Goal: Find specific page/section: Find specific page/section

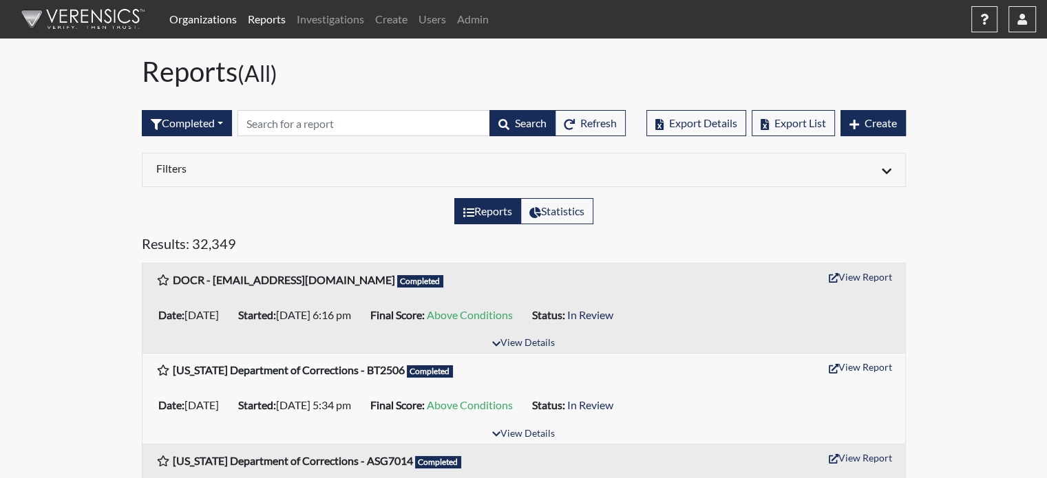
click at [189, 20] on link "Organizations" at bounding box center [203, 20] width 78 height 28
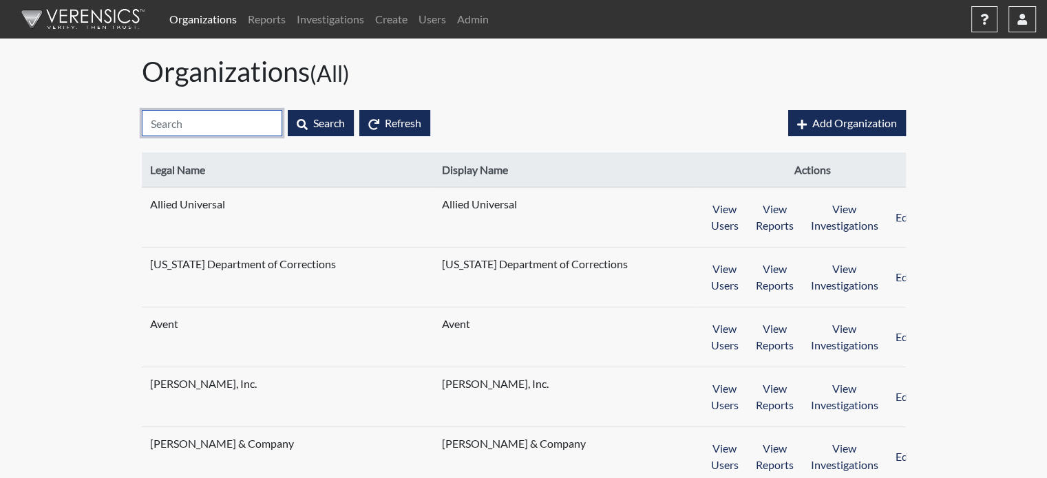
click at [208, 120] on input "text" at bounding box center [212, 123] width 140 height 26
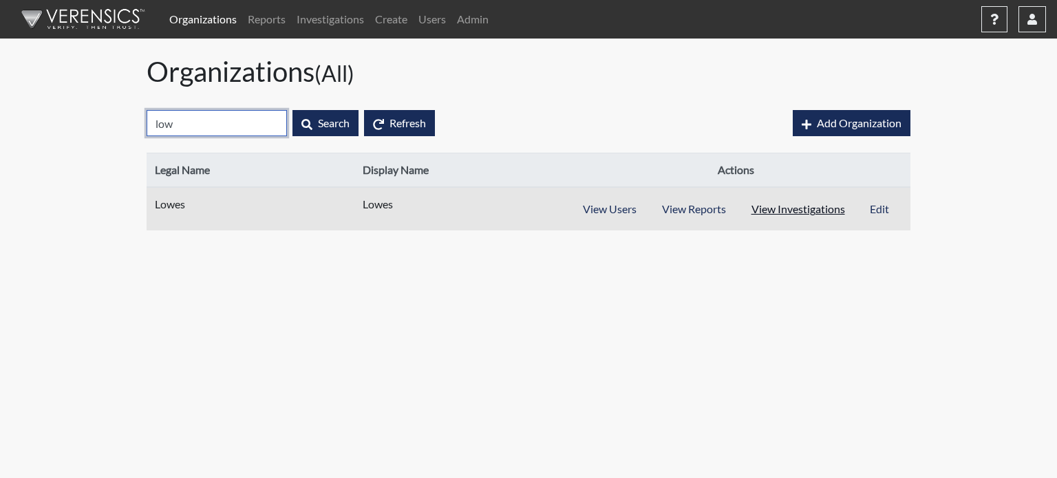
type input "low"
click at [785, 215] on button "View Investigations" at bounding box center [798, 209] width 120 height 26
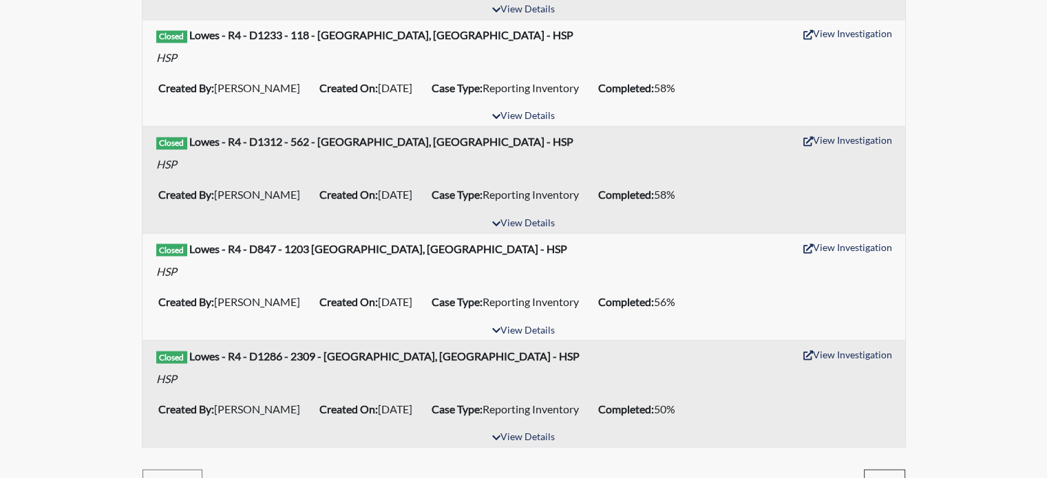
scroll to position [2429, 0]
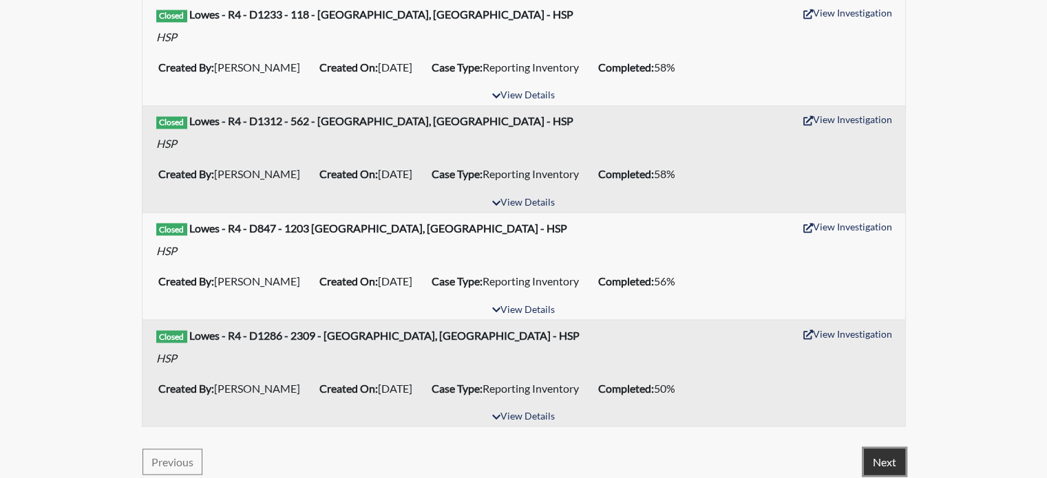
click at [883, 451] on button "Next" at bounding box center [884, 462] width 41 height 26
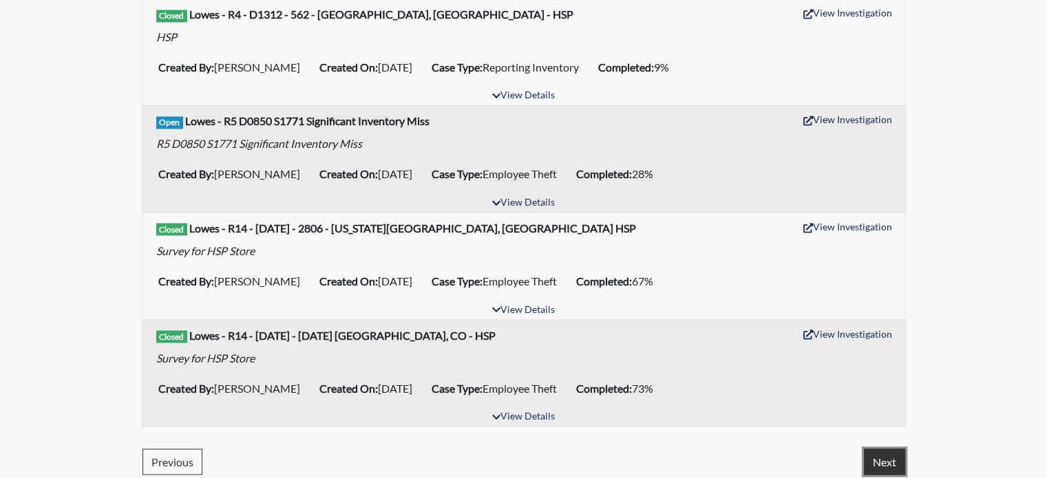
click at [898, 452] on button "Next" at bounding box center [884, 462] width 41 height 26
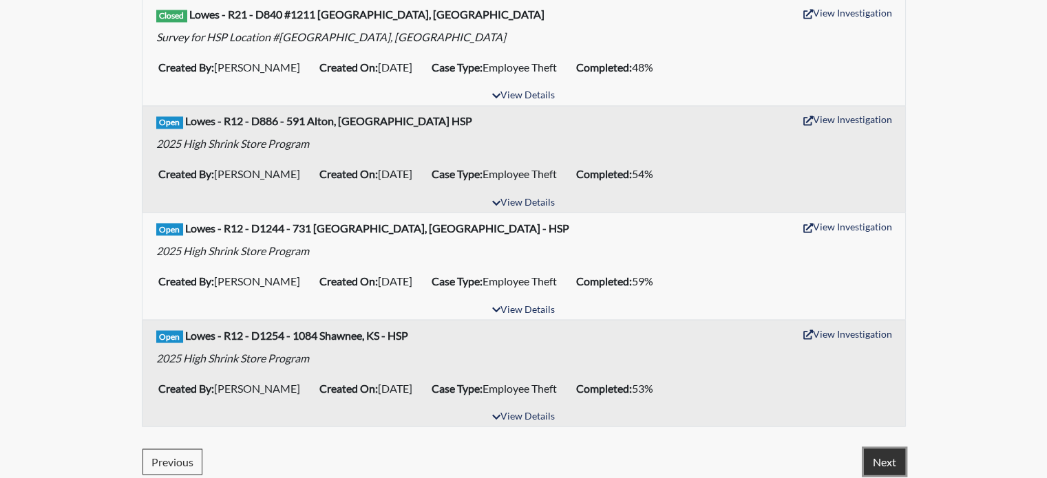
click at [888, 456] on button "Next" at bounding box center [884, 462] width 41 height 26
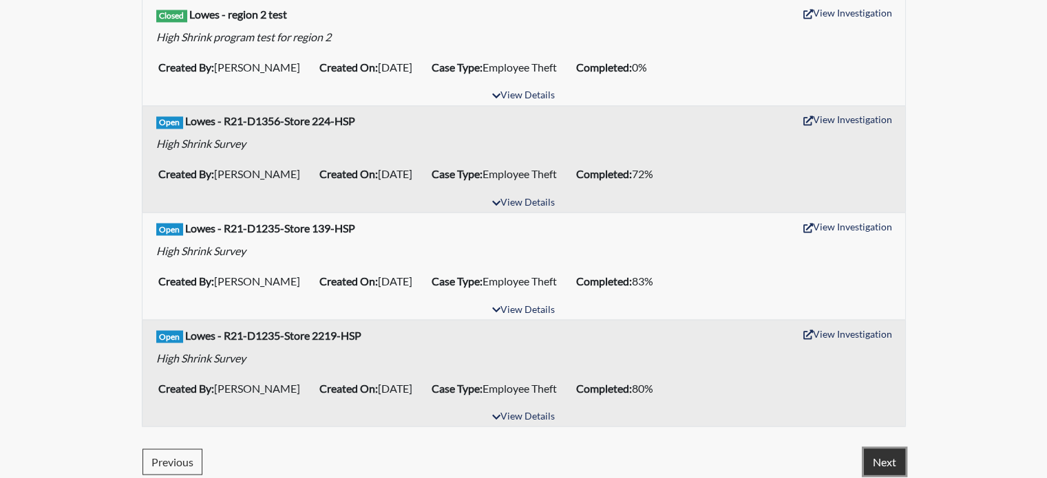
click at [890, 454] on button "Next" at bounding box center [884, 462] width 41 height 26
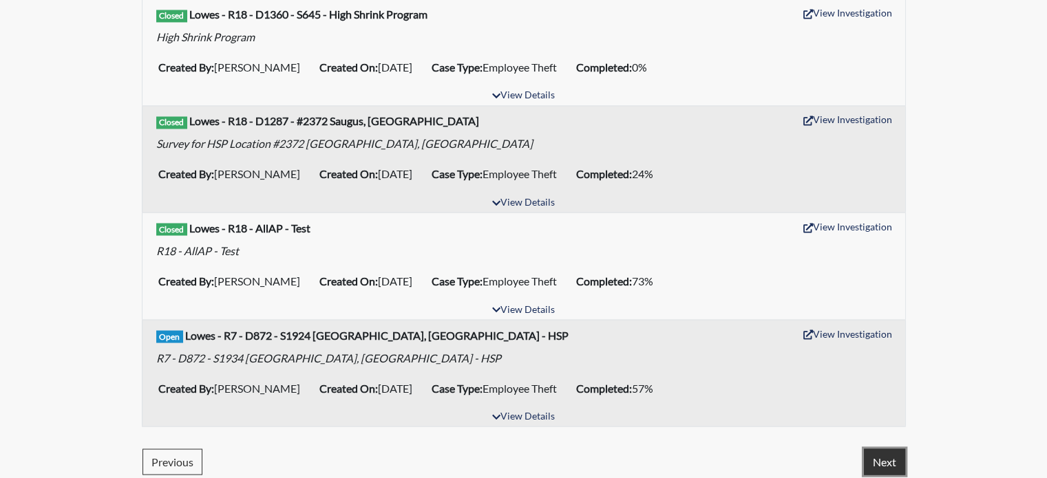
click at [875, 449] on button "Next" at bounding box center [884, 462] width 41 height 26
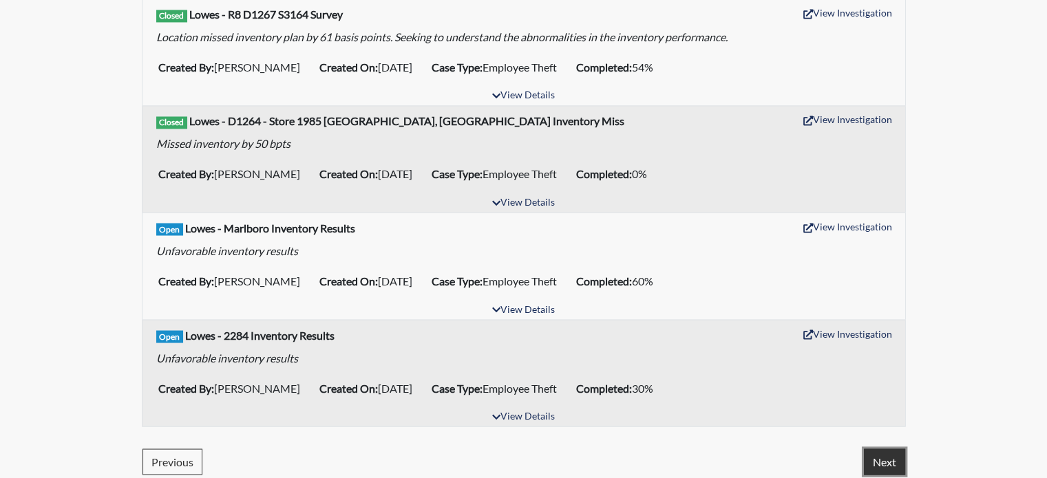
click at [878, 449] on button "Next" at bounding box center [884, 462] width 41 height 26
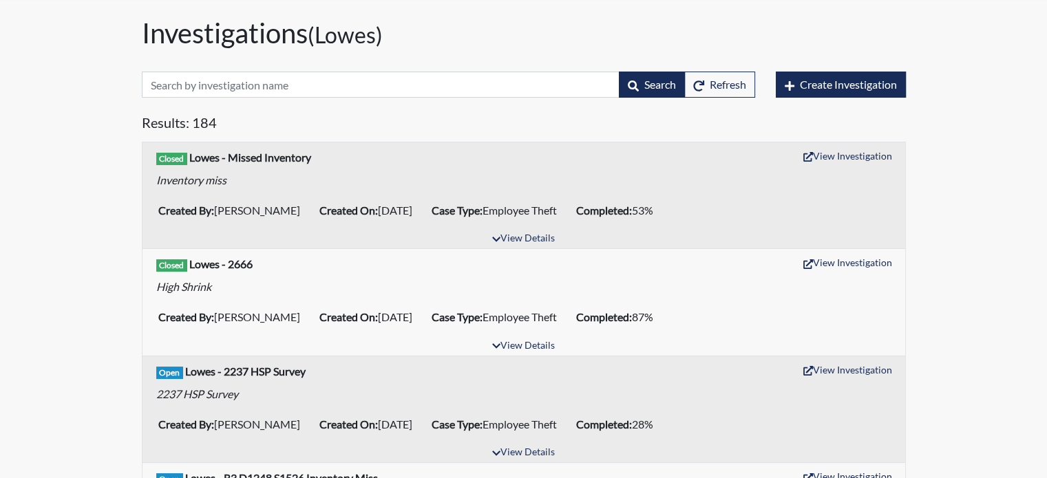
scroll to position [0, 0]
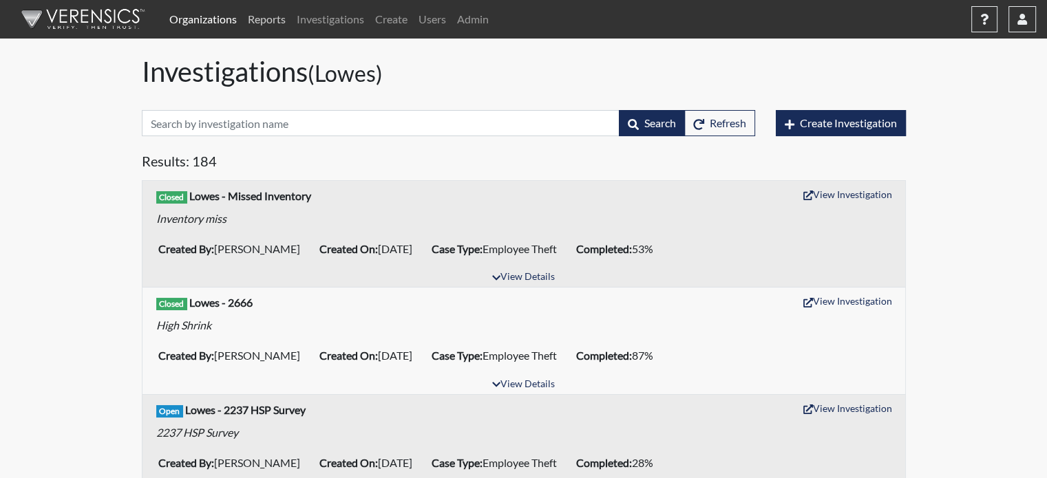
click at [261, 18] on link "Reports" at bounding box center [266, 20] width 49 height 28
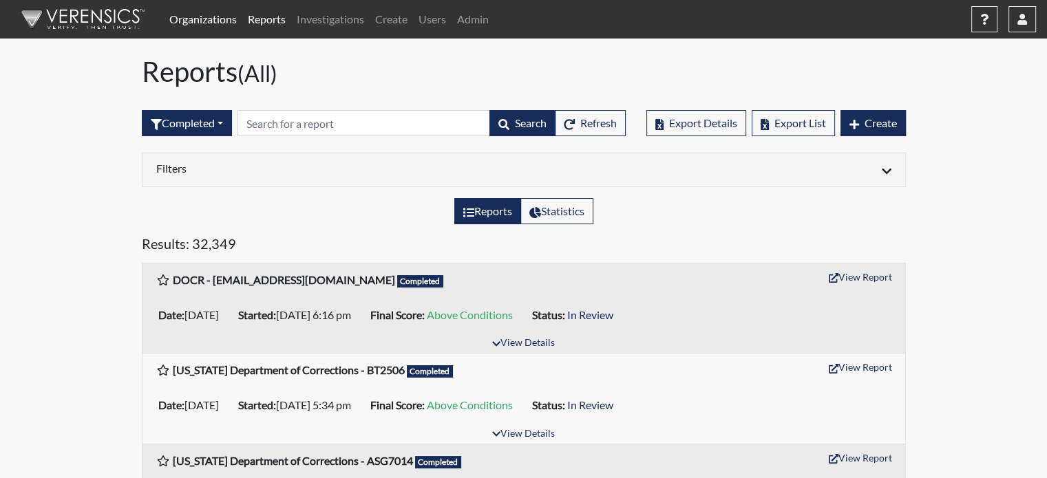
click at [198, 16] on link "Organizations" at bounding box center [203, 20] width 78 height 28
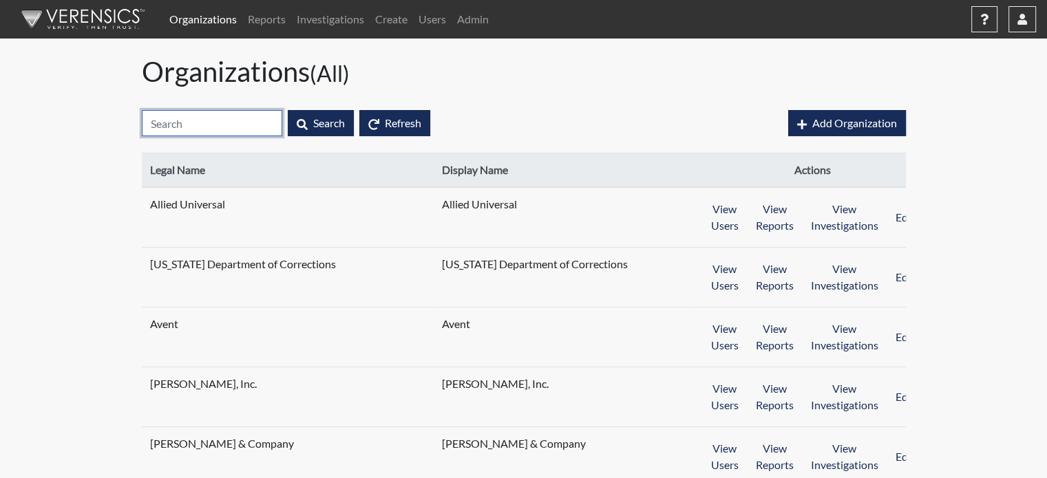
click at [244, 120] on input "text" at bounding box center [212, 123] width 140 height 26
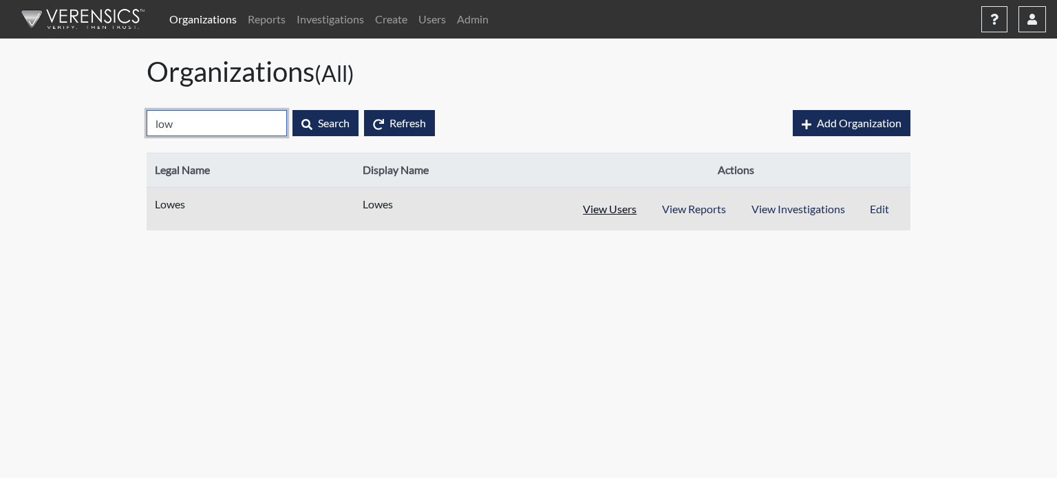
type input "low"
click at [606, 208] on button "View Users" at bounding box center [610, 209] width 80 height 26
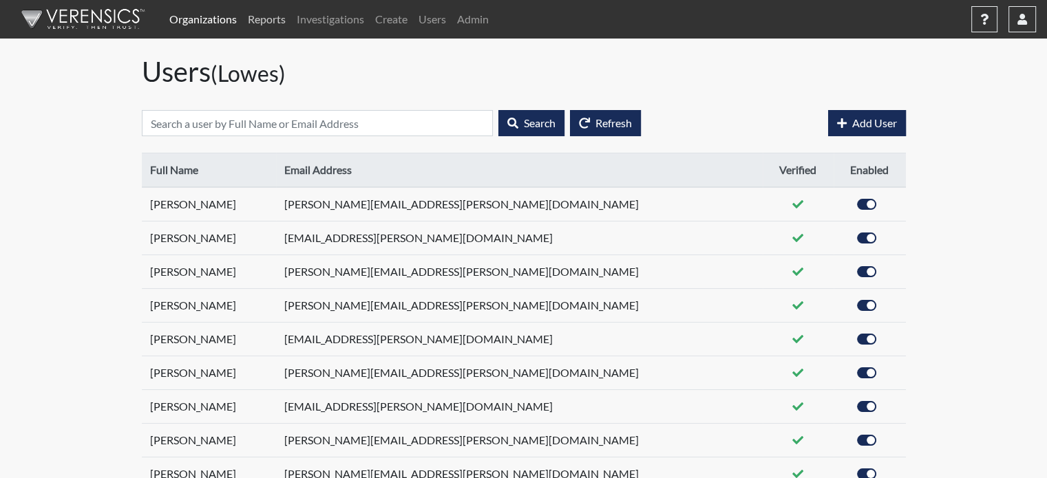
click at [270, 16] on link "Reports" at bounding box center [266, 20] width 49 height 28
